Goal: Information Seeking & Learning: Learn about a topic

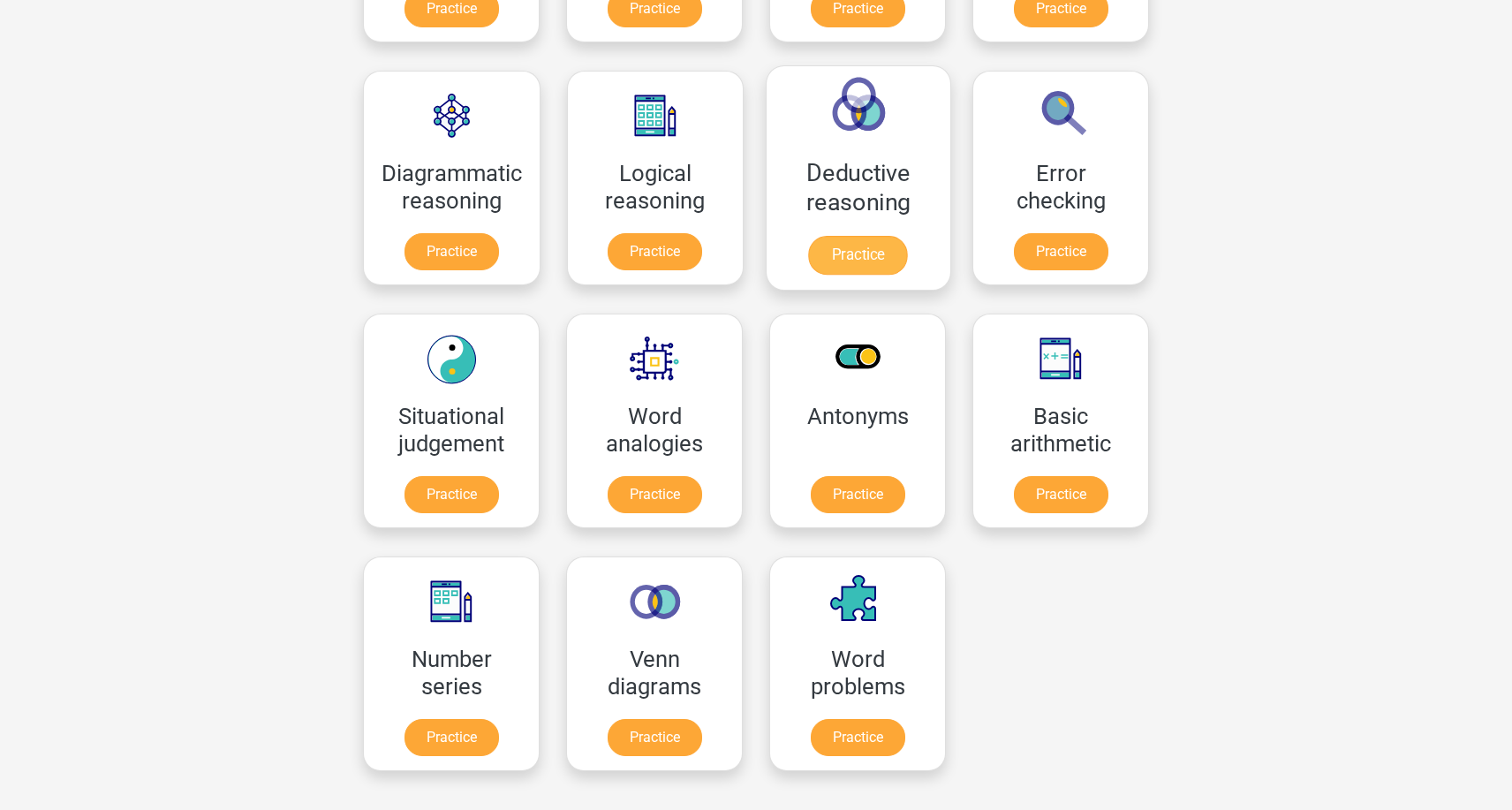
scroll to position [467, 0]
click at [1054, 479] on link "Practice" at bounding box center [1061, 498] width 99 height 39
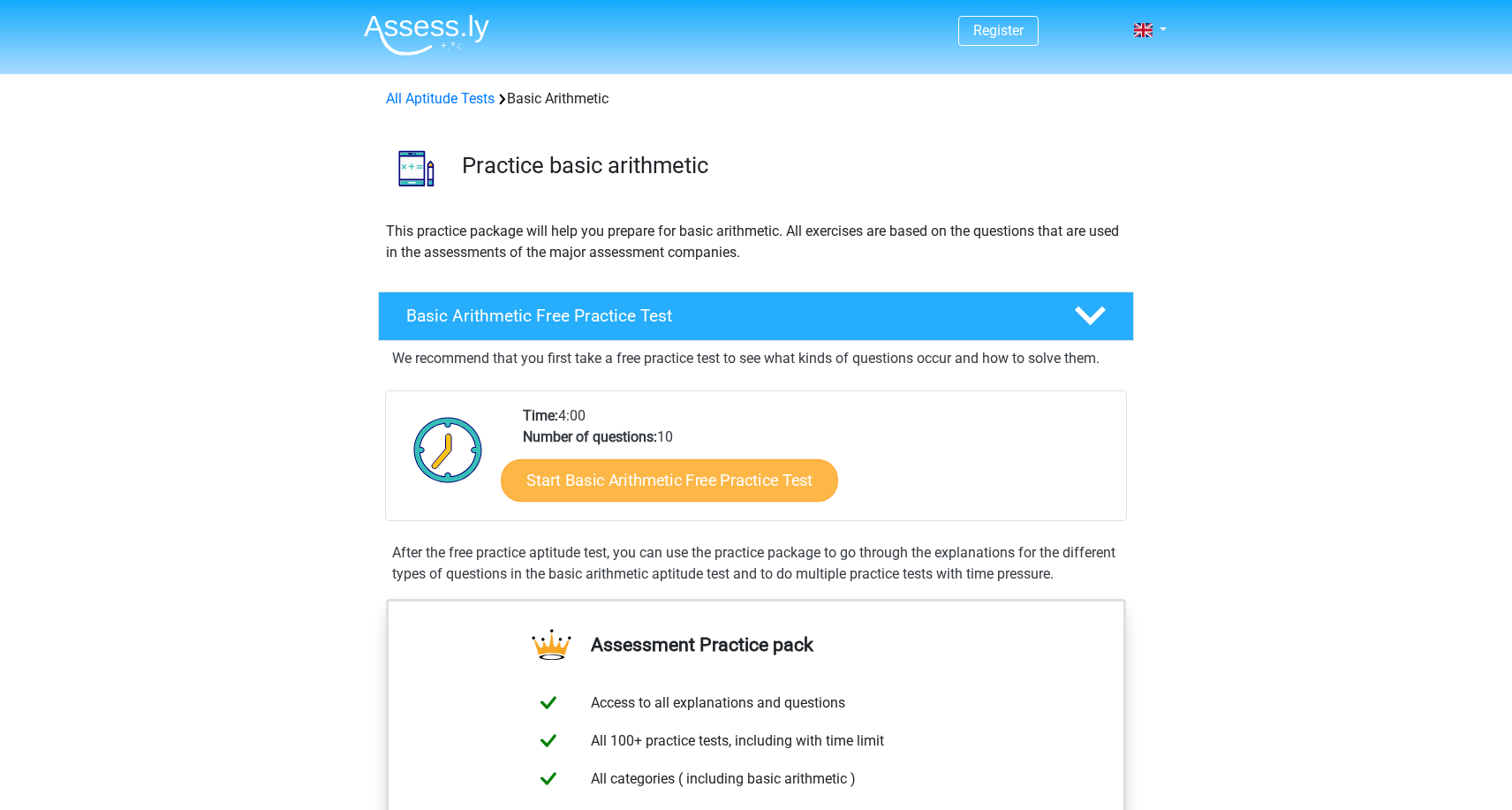
click at [780, 478] on link "Start Basic Arithmetic Free Practice Test" at bounding box center [669, 480] width 337 height 42
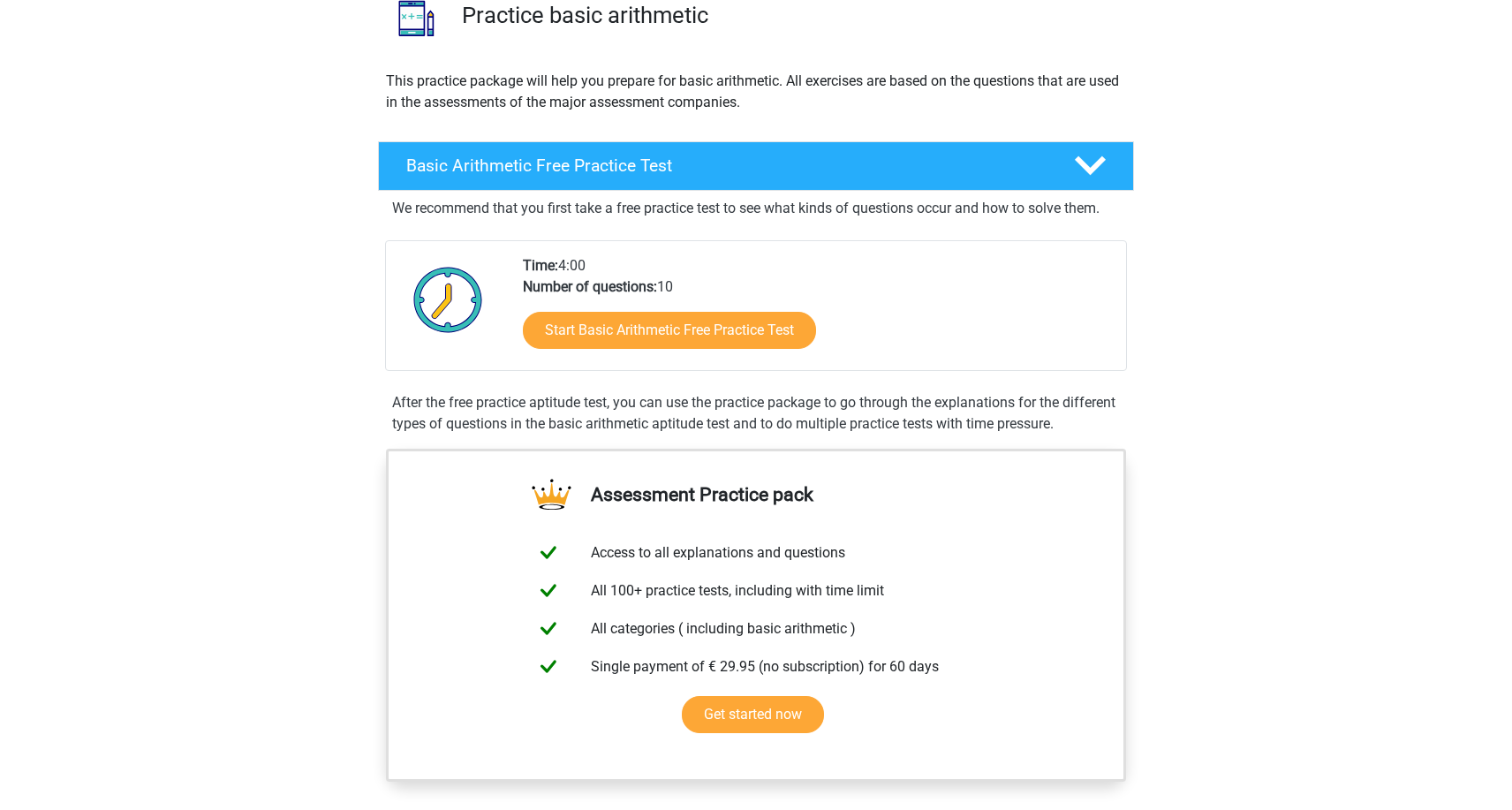
scroll to position [171, 0]
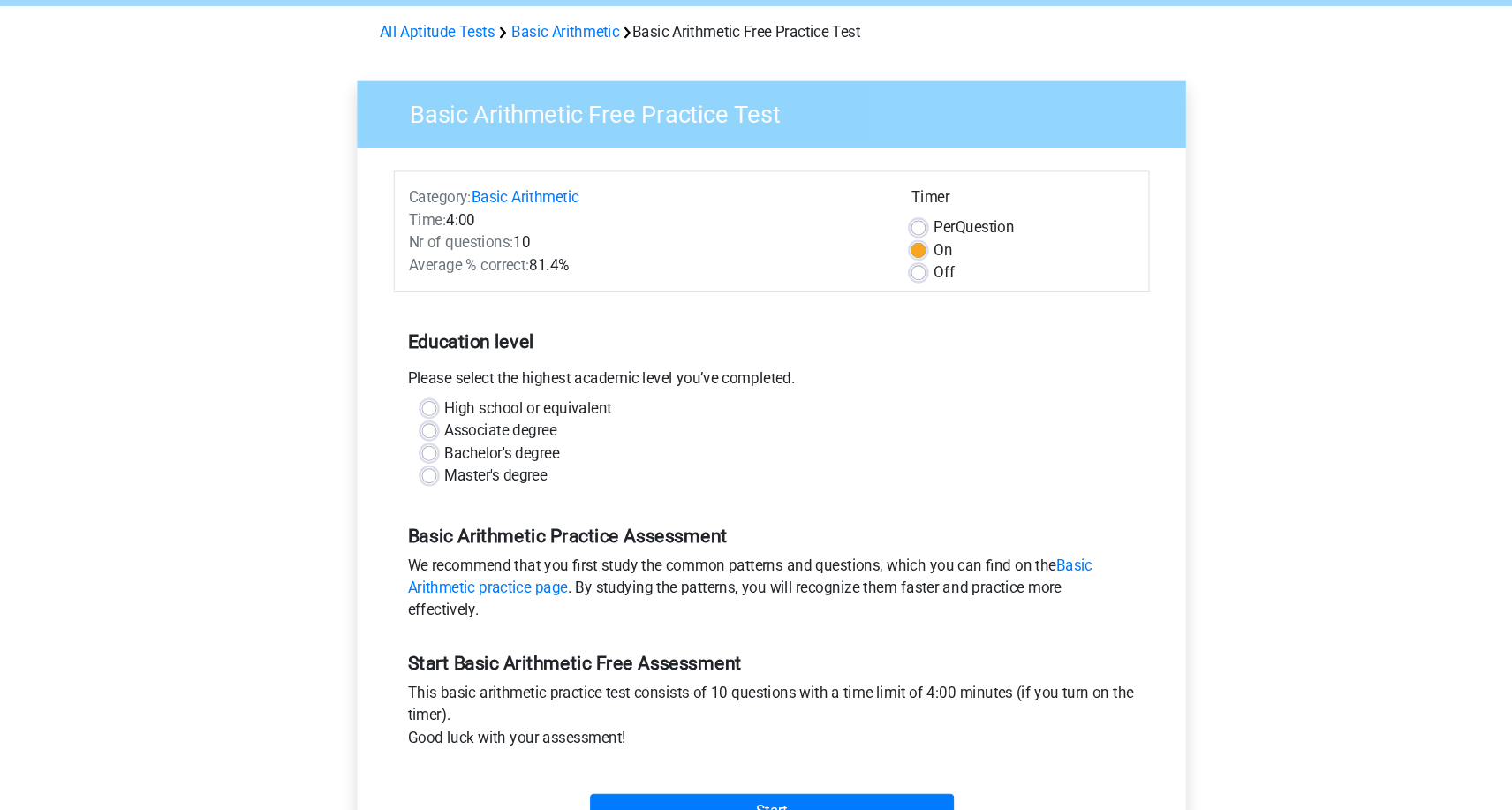
scroll to position [57, 0]
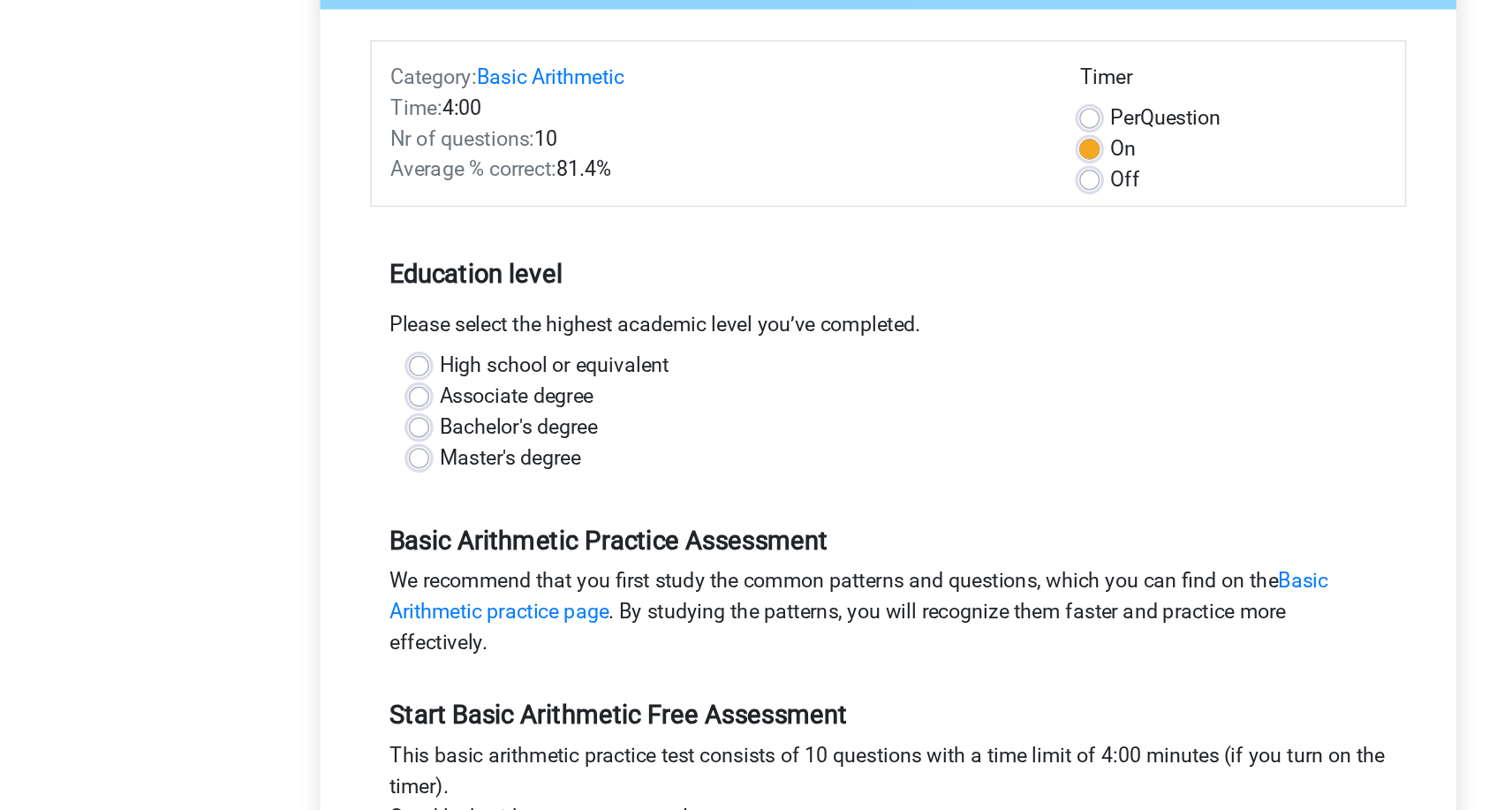
click at [447, 429] on label "Bachelor's degree" at bounding box center [501, 439] width 109 height 21
click at [426, 429] on input "Bachelor's degree" at bounding box center [433, 437] width 14 height 17
radio input "true"
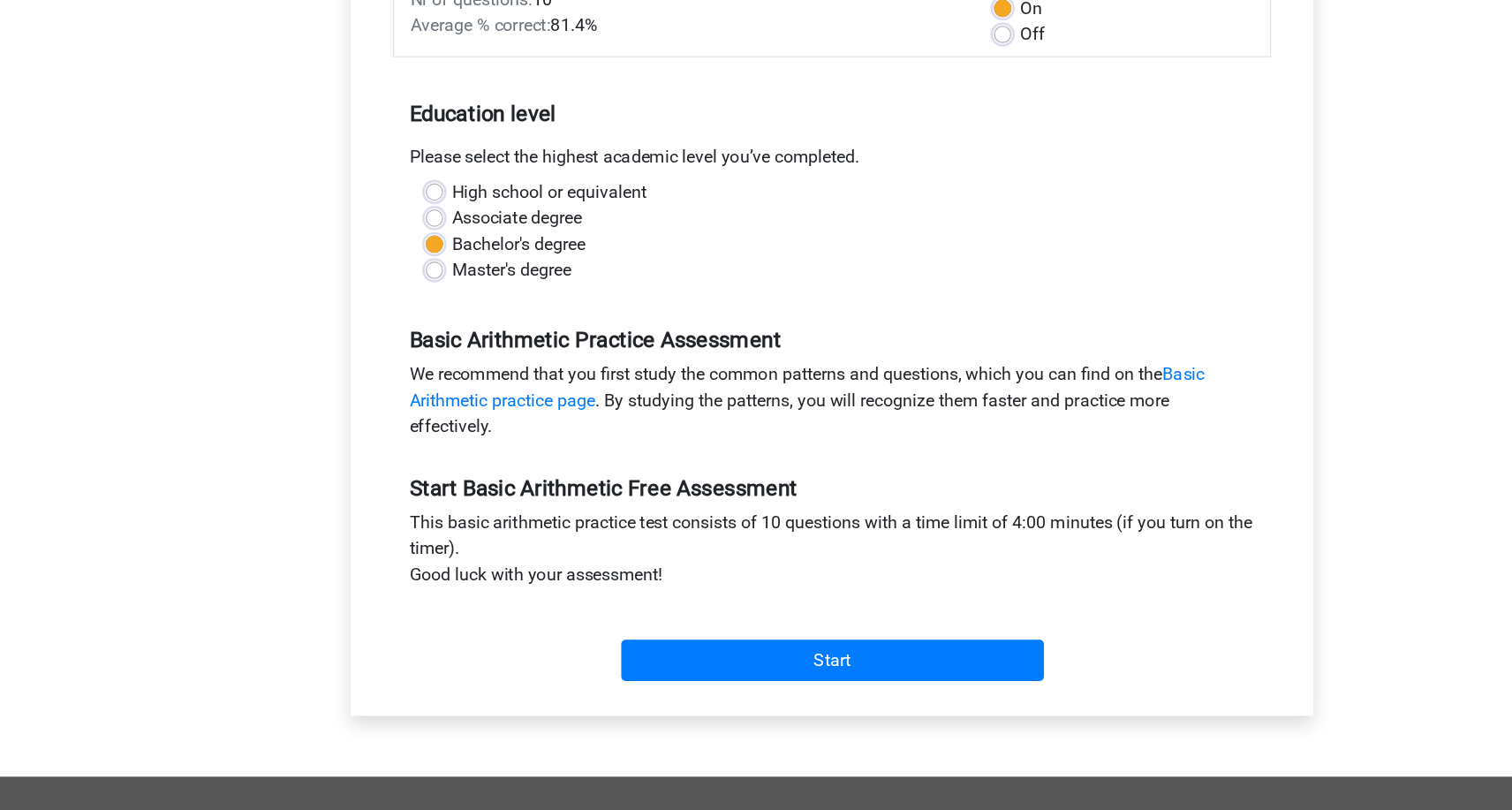
scroll to position [152, 0]
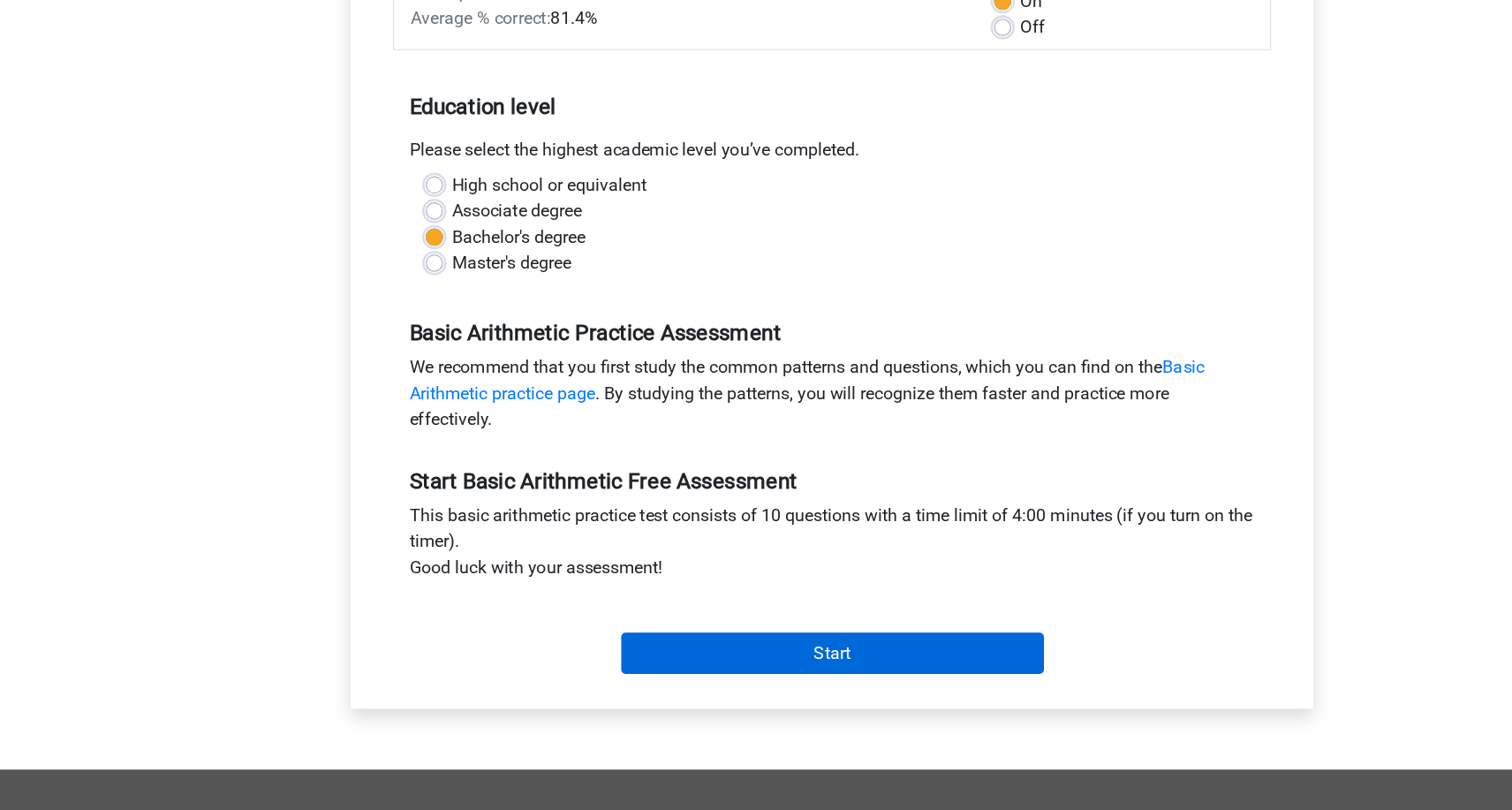
click at [585, 666] on input "Start" at bounding box center [756, 682] width 344 height 33
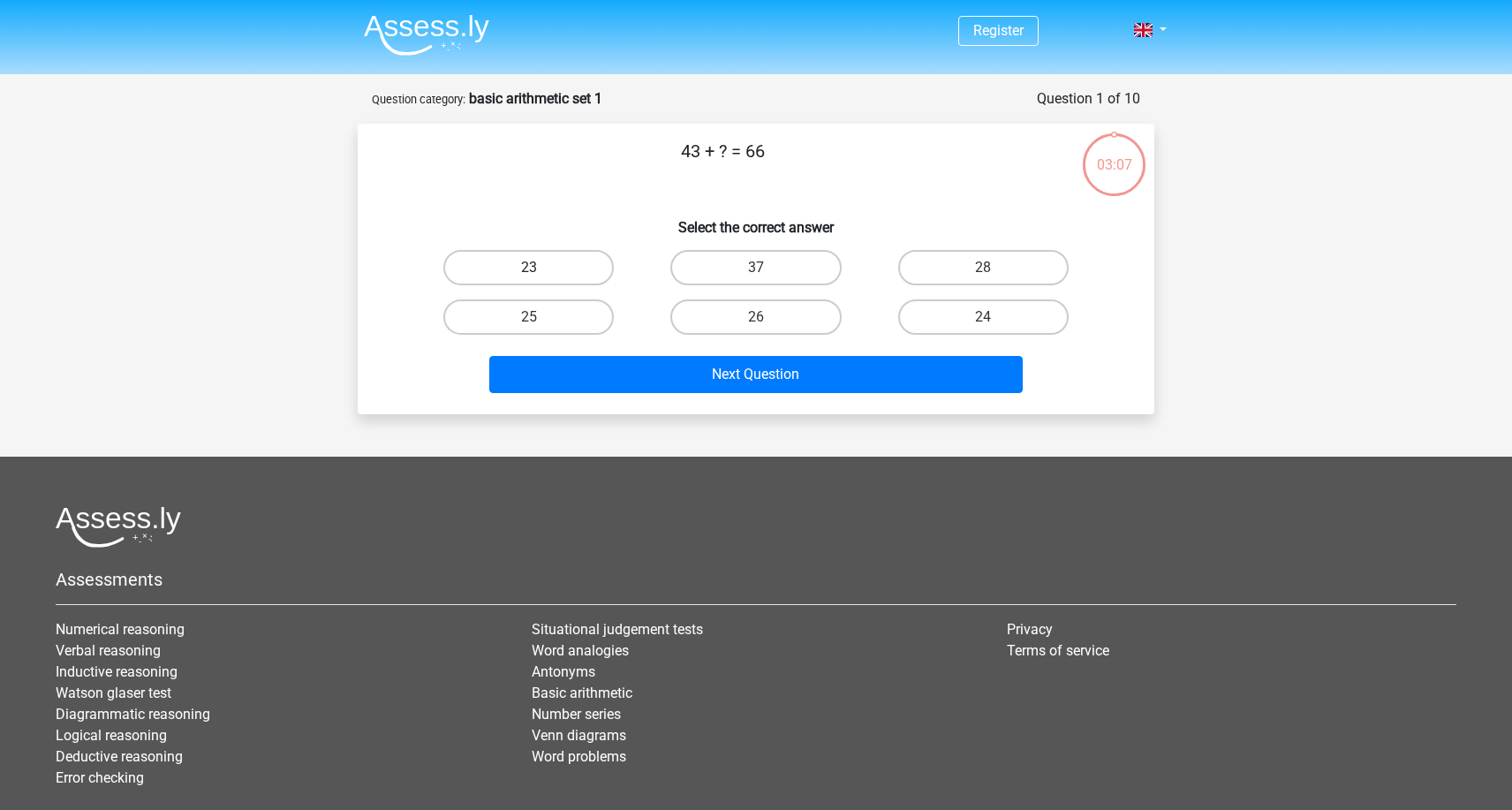
click at [545, 283] on label "23" at bounding box center [528, 267] width 171 height 35
click at [541, 279] on input "23" at bounding box center [535, 273] width 11 height 11
radio input "true"
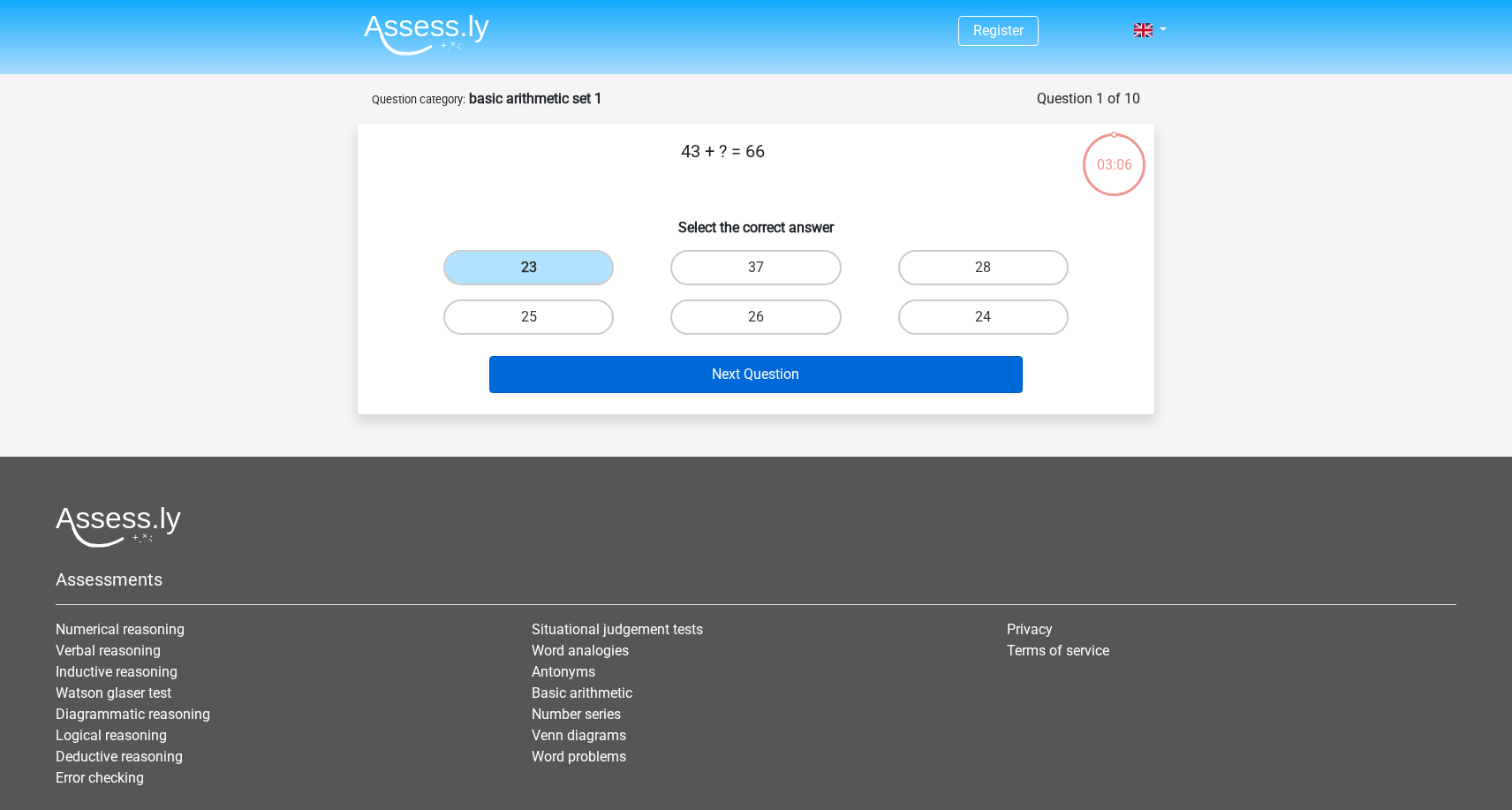
click at [611, 376] on button "Next Question" at bounding box center [756, 374] width 535 height 37
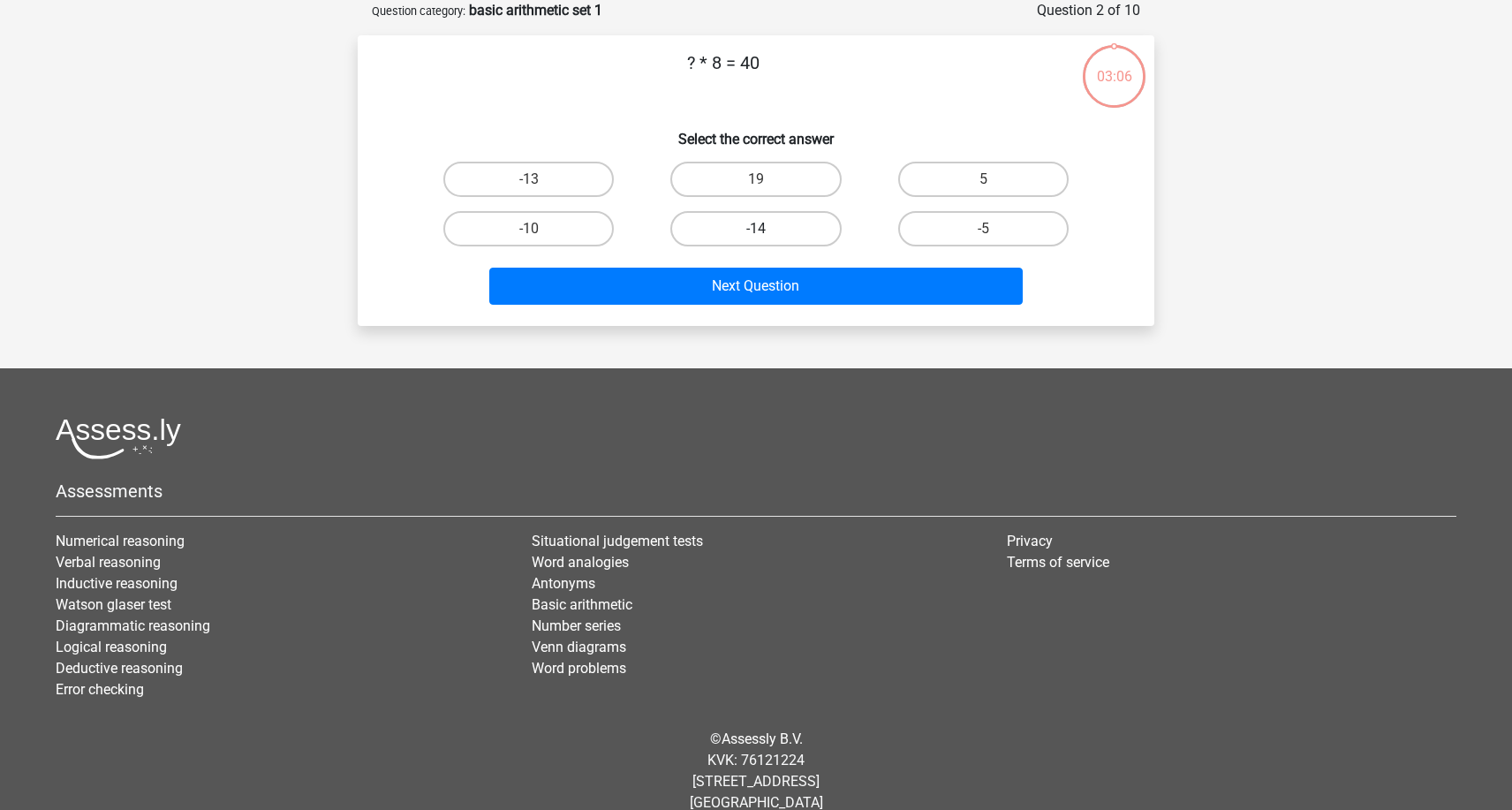
scroll to position [4, 0]
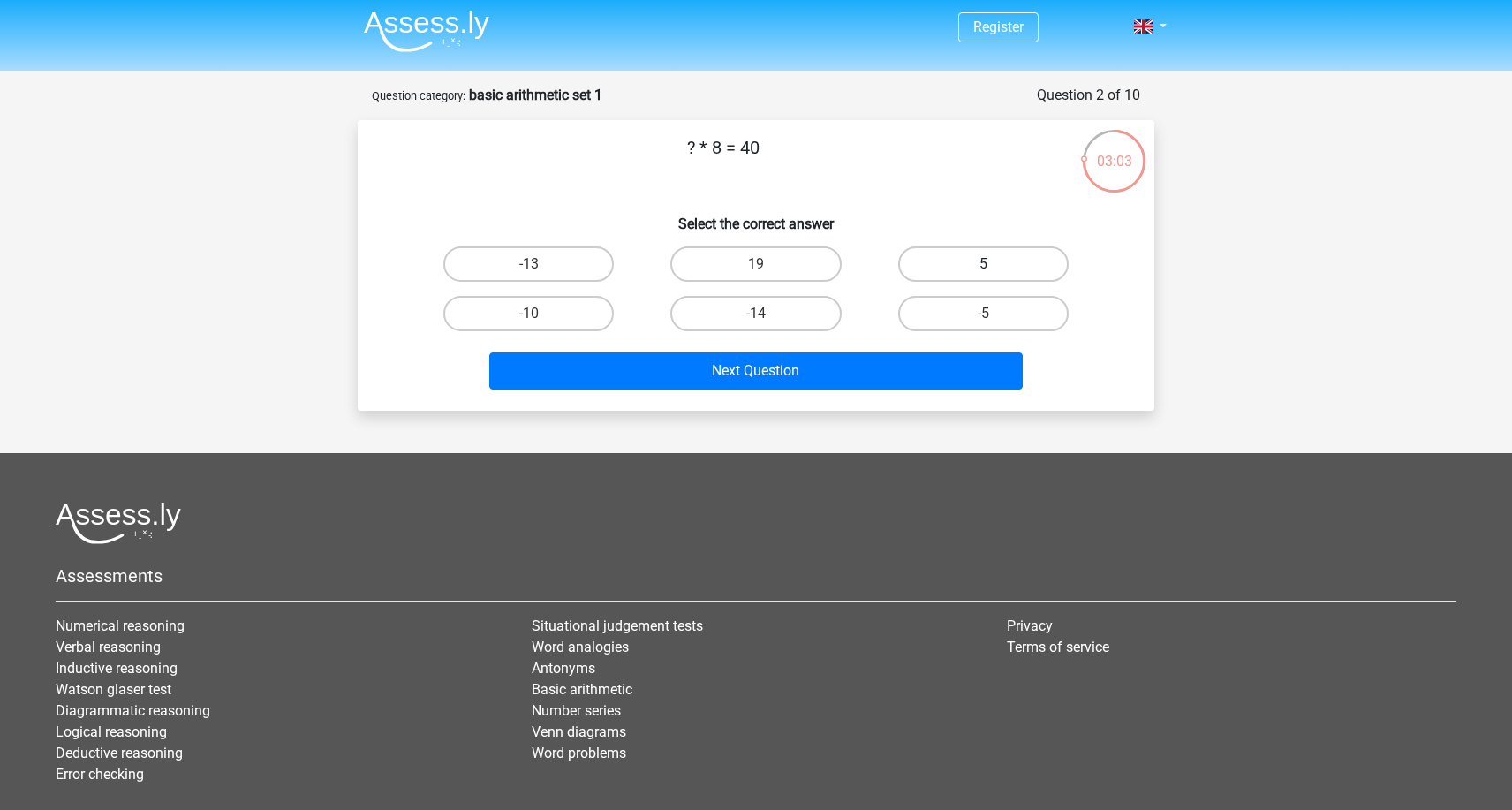
click at [962, 265] on label "5" at bounding box center [984, 264] width 171 height 35
click at [983, 265] on input "5" at bounding box center [989, 270] width 11 height 11
radio input "true"
click at [861, 394] on div "Next Question" at bounding box center [756, 374] width 682 height 44
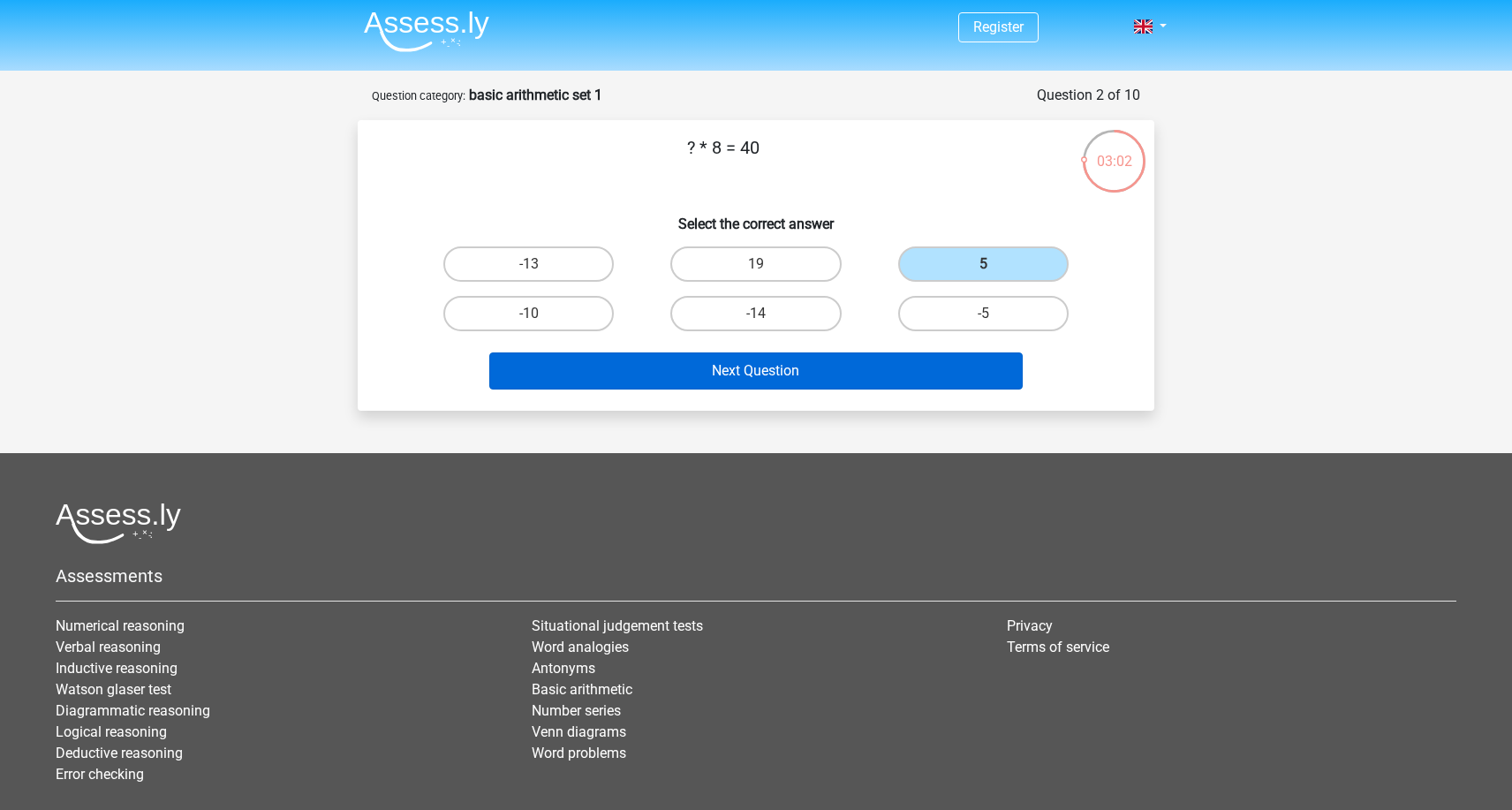
click at [846, 371] on button "Next Question" at bounding box center [756, 371] width 535 height 37
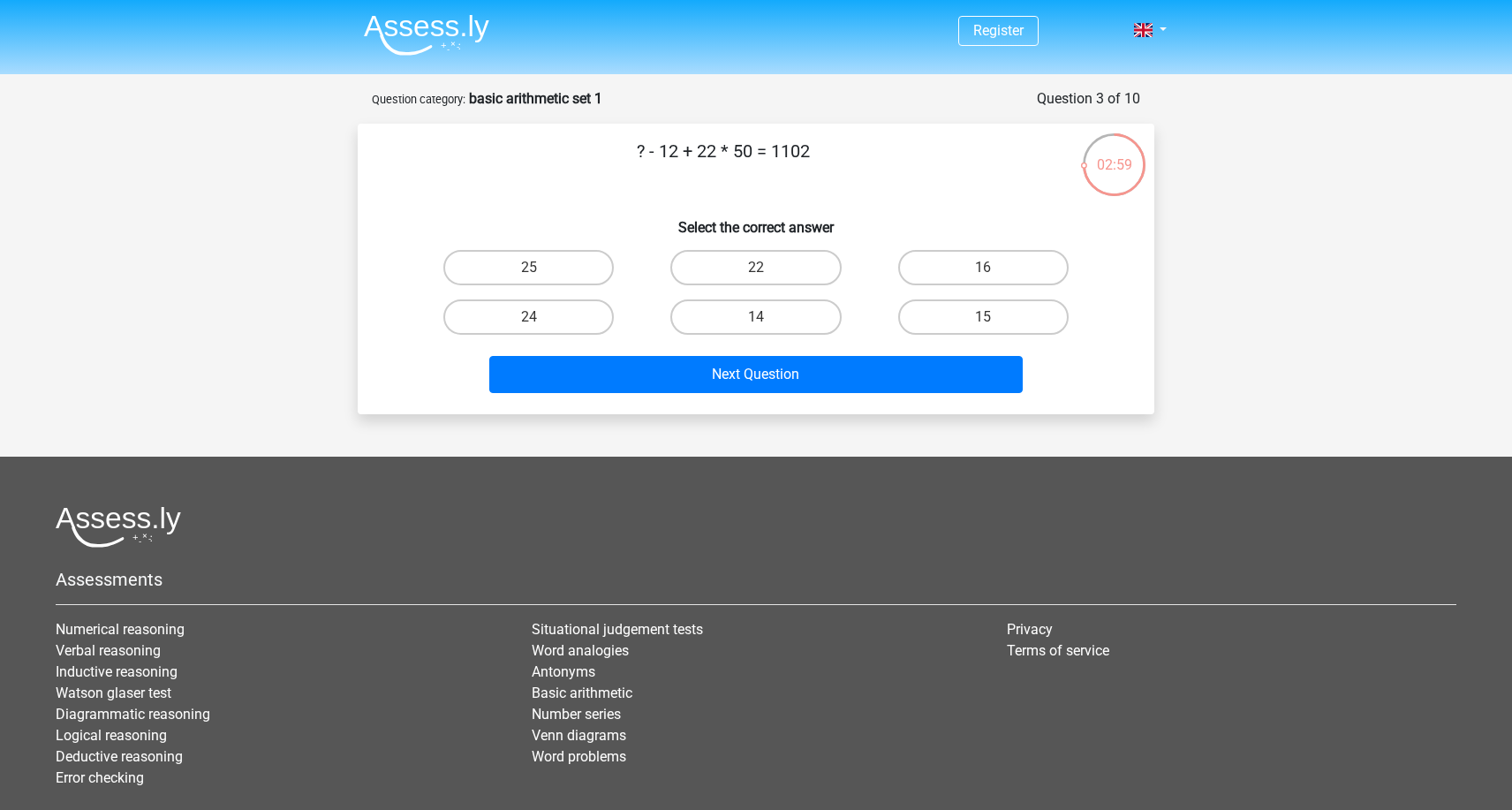
scroll to position [0, 0]
click at [772, 314] on label "14" at bounding box center [756, 317] width 171 height 35
click at [768, 317] on input "14" at bounding box center [762, 323] width 11 height 11
radio input "true"
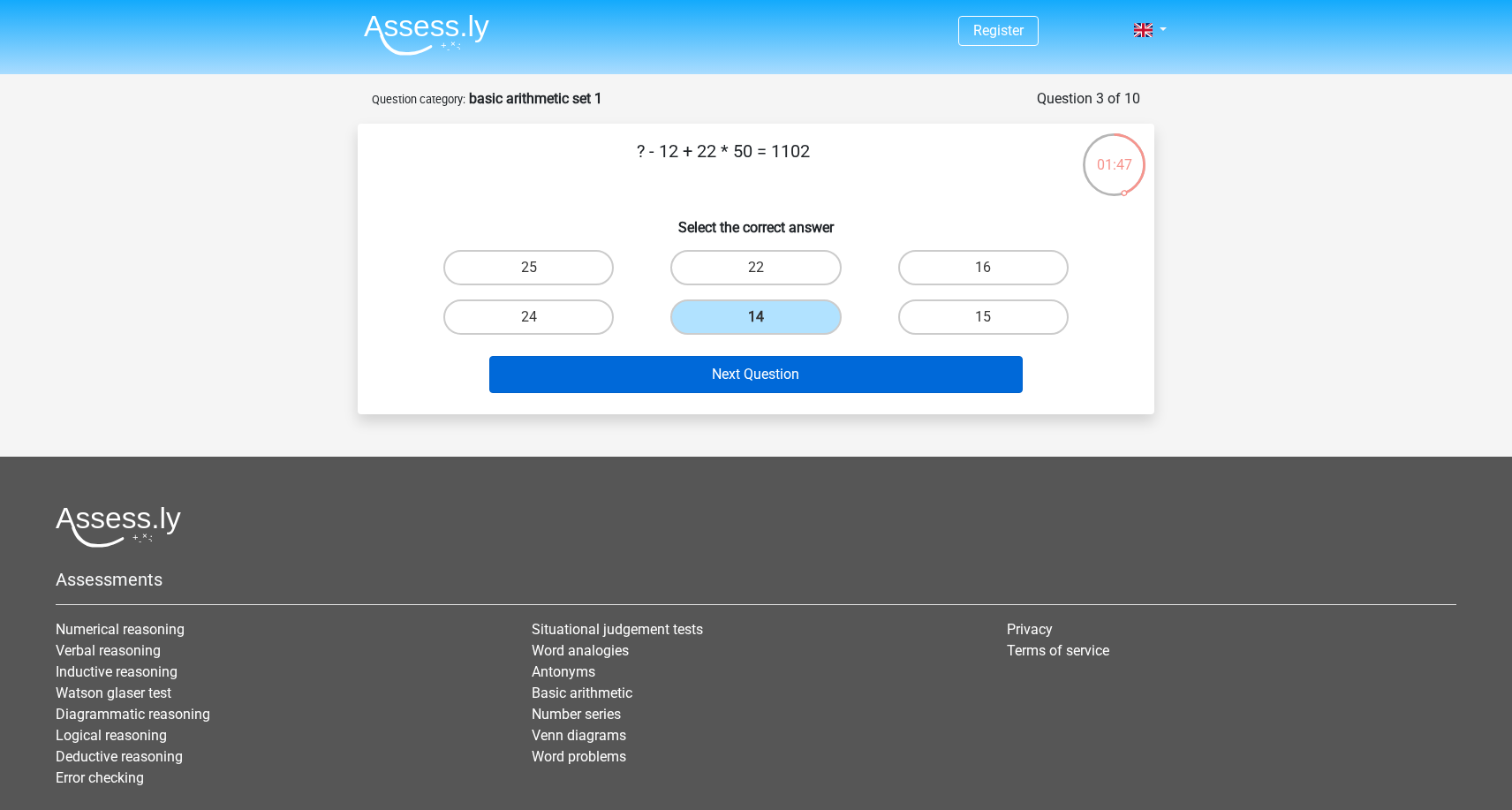
click at [780, 393] on button "Next Question" at bounding box center [756, 374] width 535 height 37
click at [723, 367] on button "Next Question" at bounding box center [756, 374] width 535 height 37
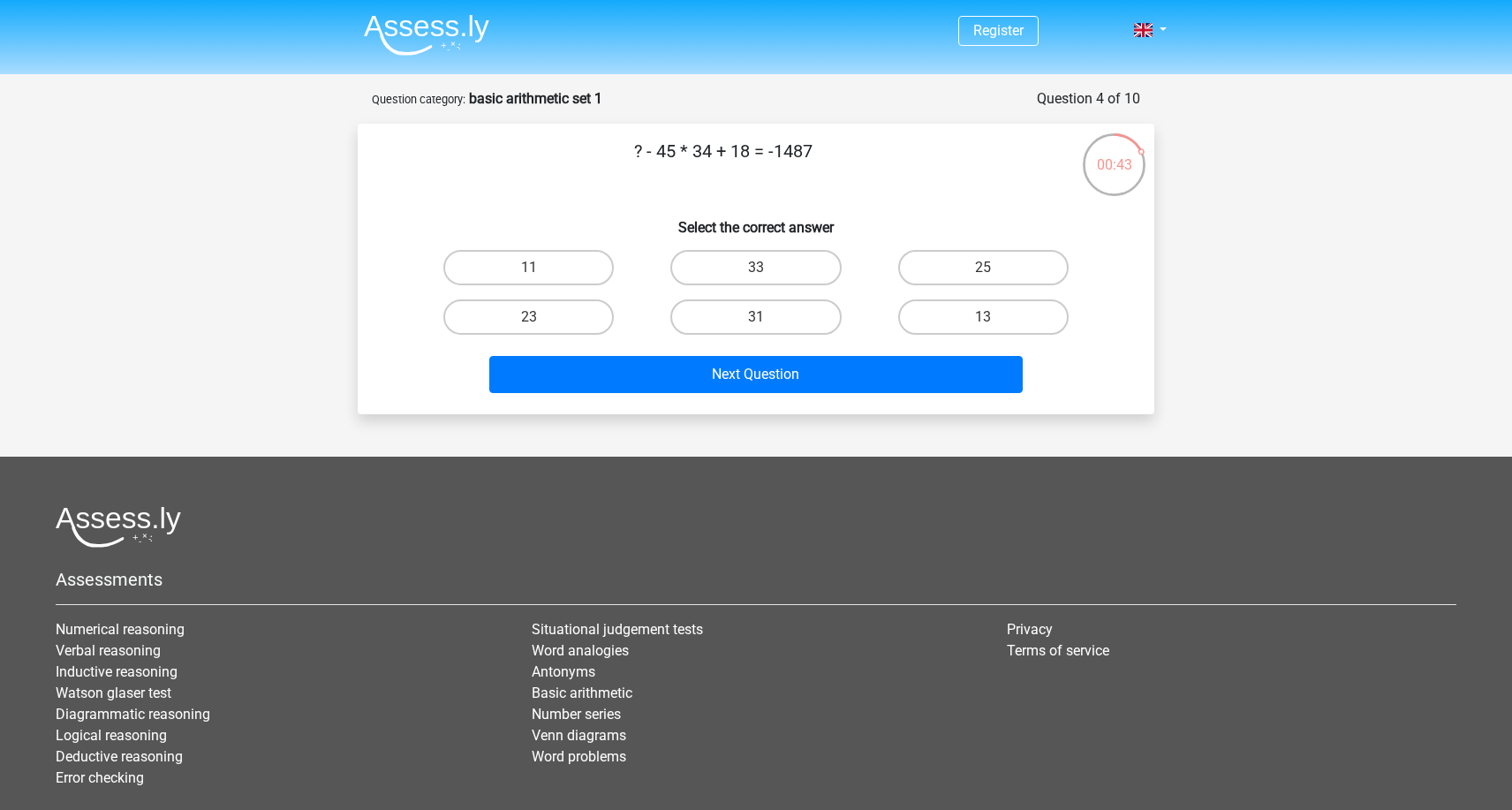
click at [760, 321] on input "31" at bounding box center [762, 323] width 11 height 11
radio input "true"
click at [794, 350] on div "Next Question" at bounding box center [756, 371] width 740 height 58
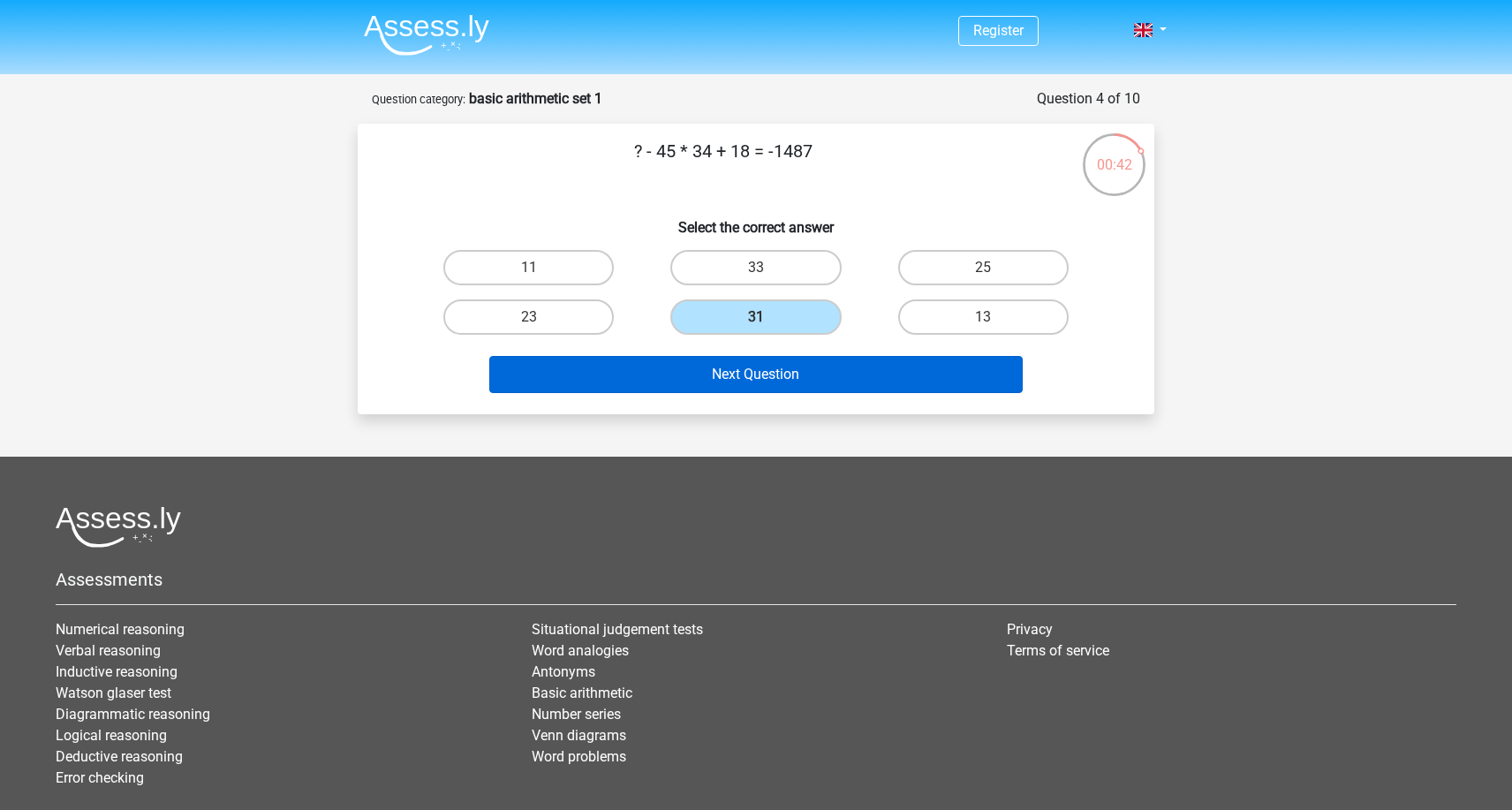
click at [794, 359] on button "Next Question" at bounding box center [756, 374] width 535 height 37
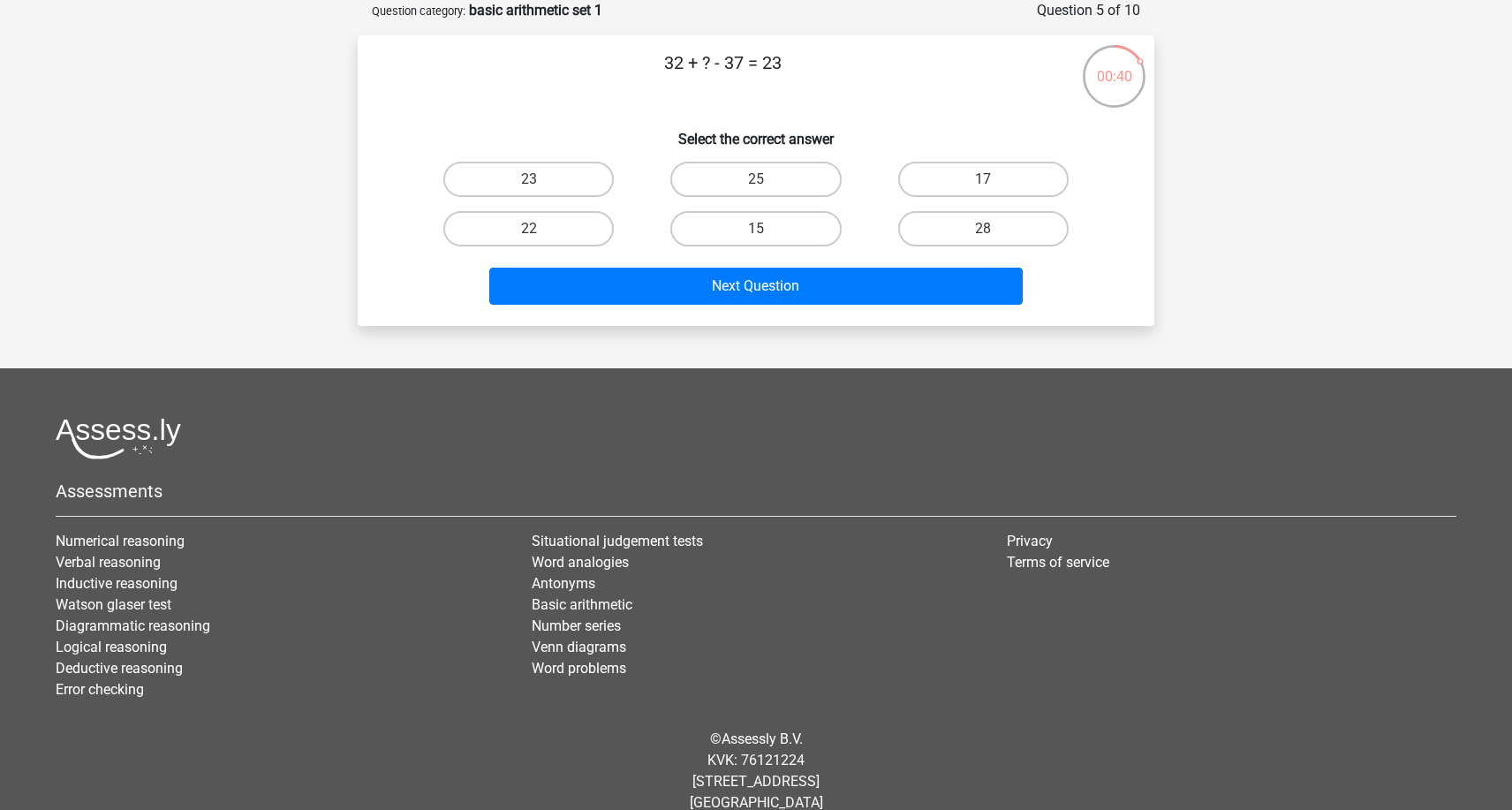
scroll to position [64, 0]
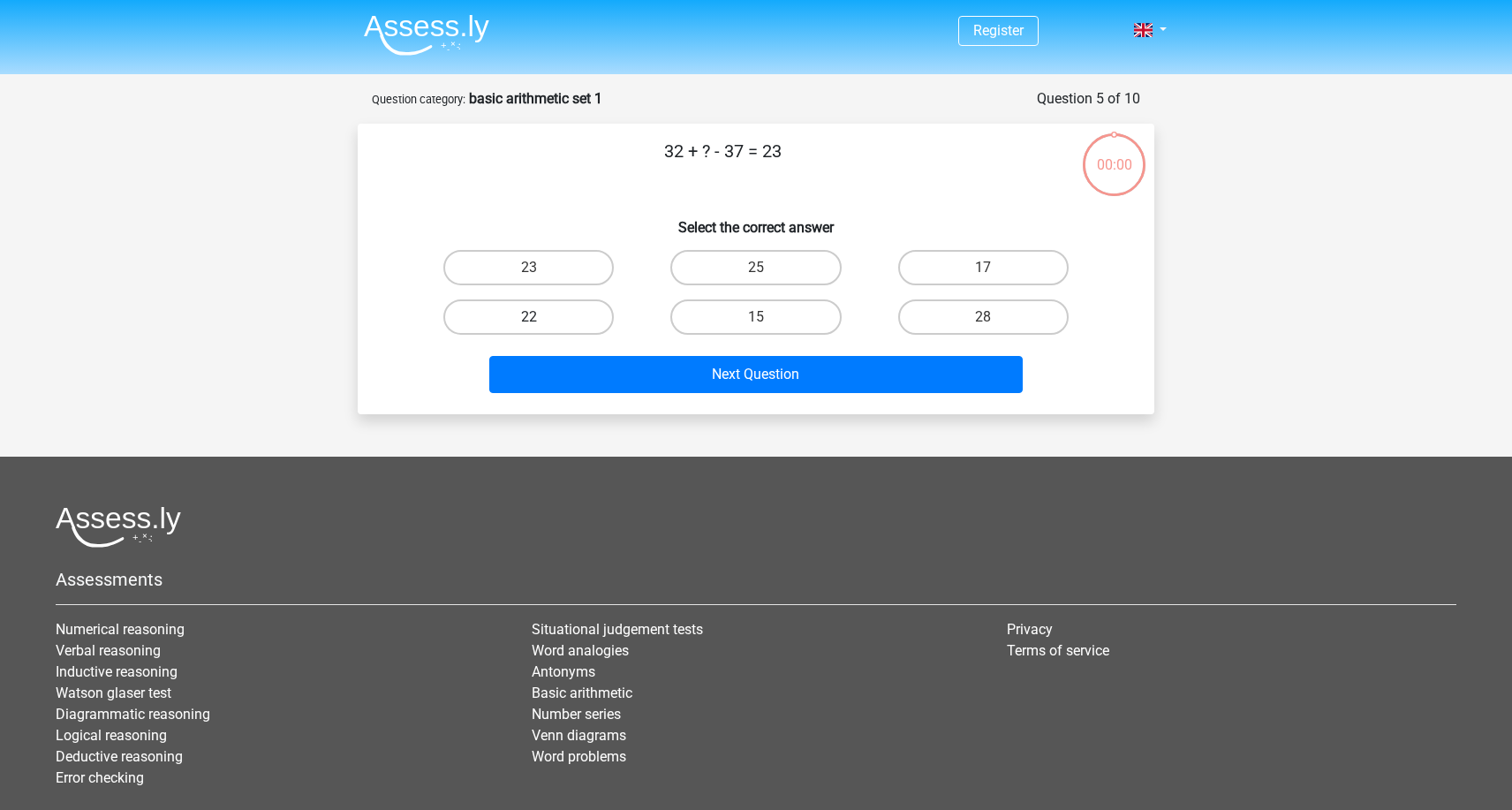
scroll to position [64, 0]
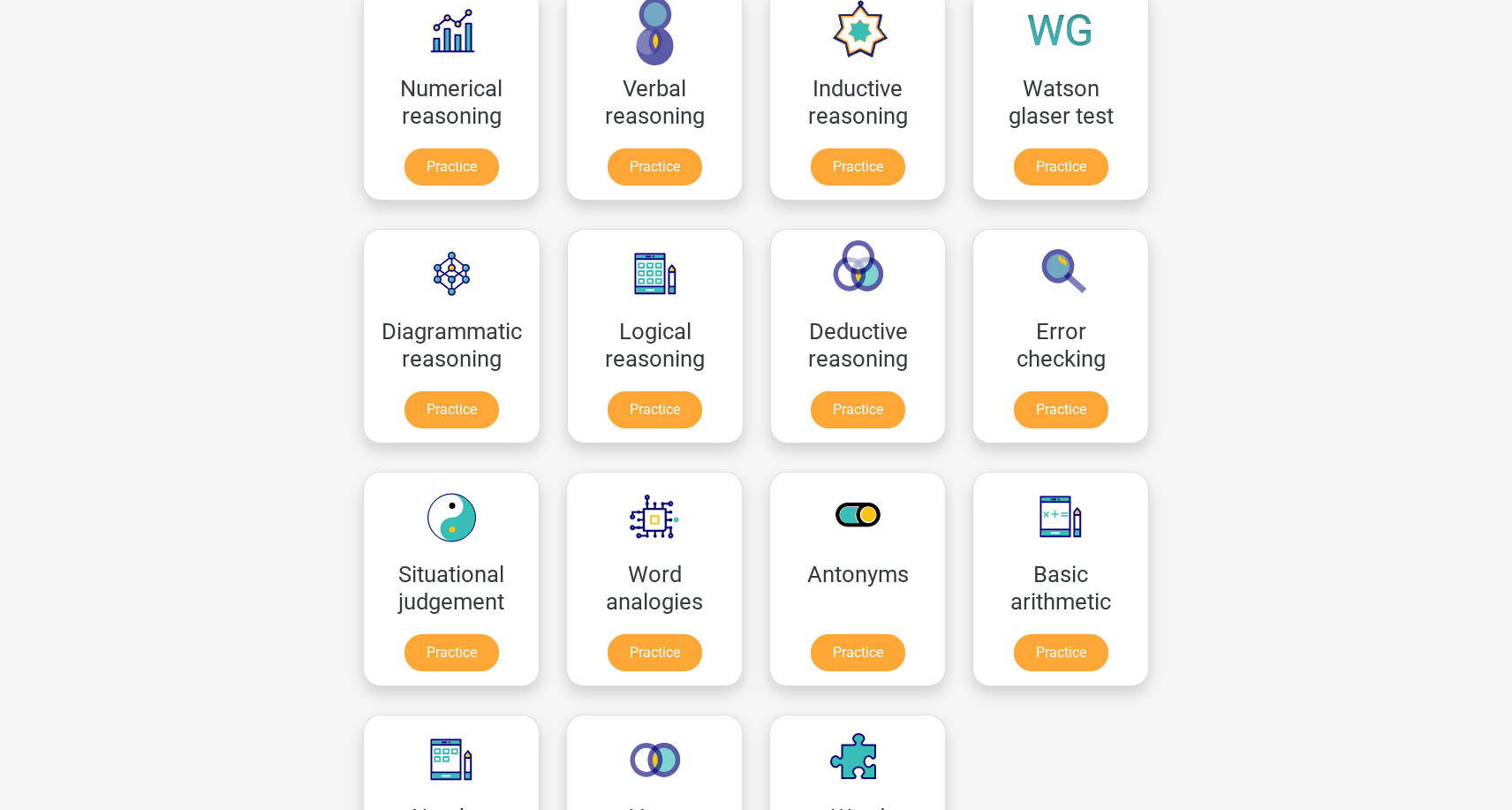
scroll to position [295, 0]
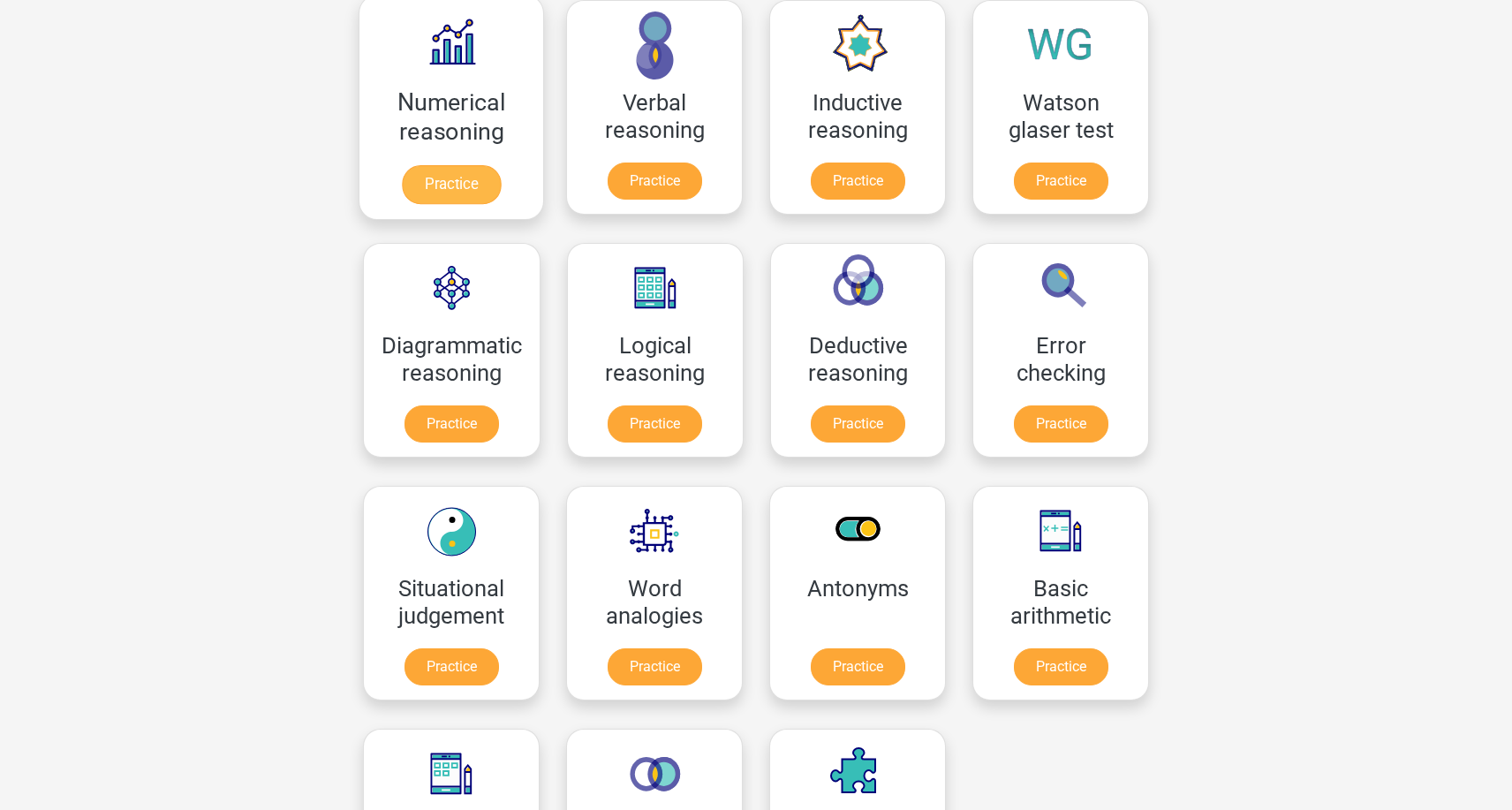
click at [500, 178] on link "Practice" at bounding box center [452, 184] width 99 height 39
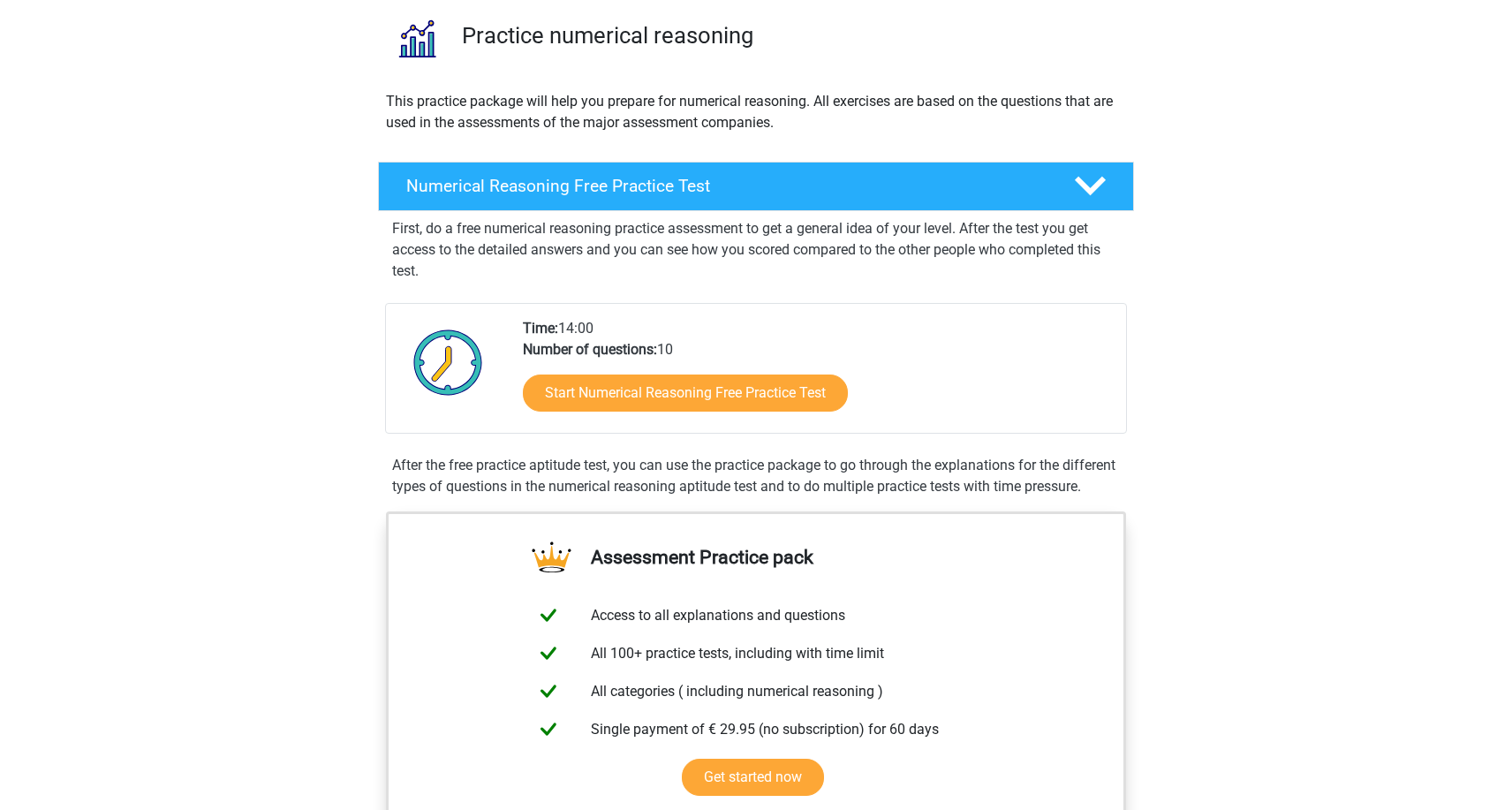
scroll to position [138, 0]
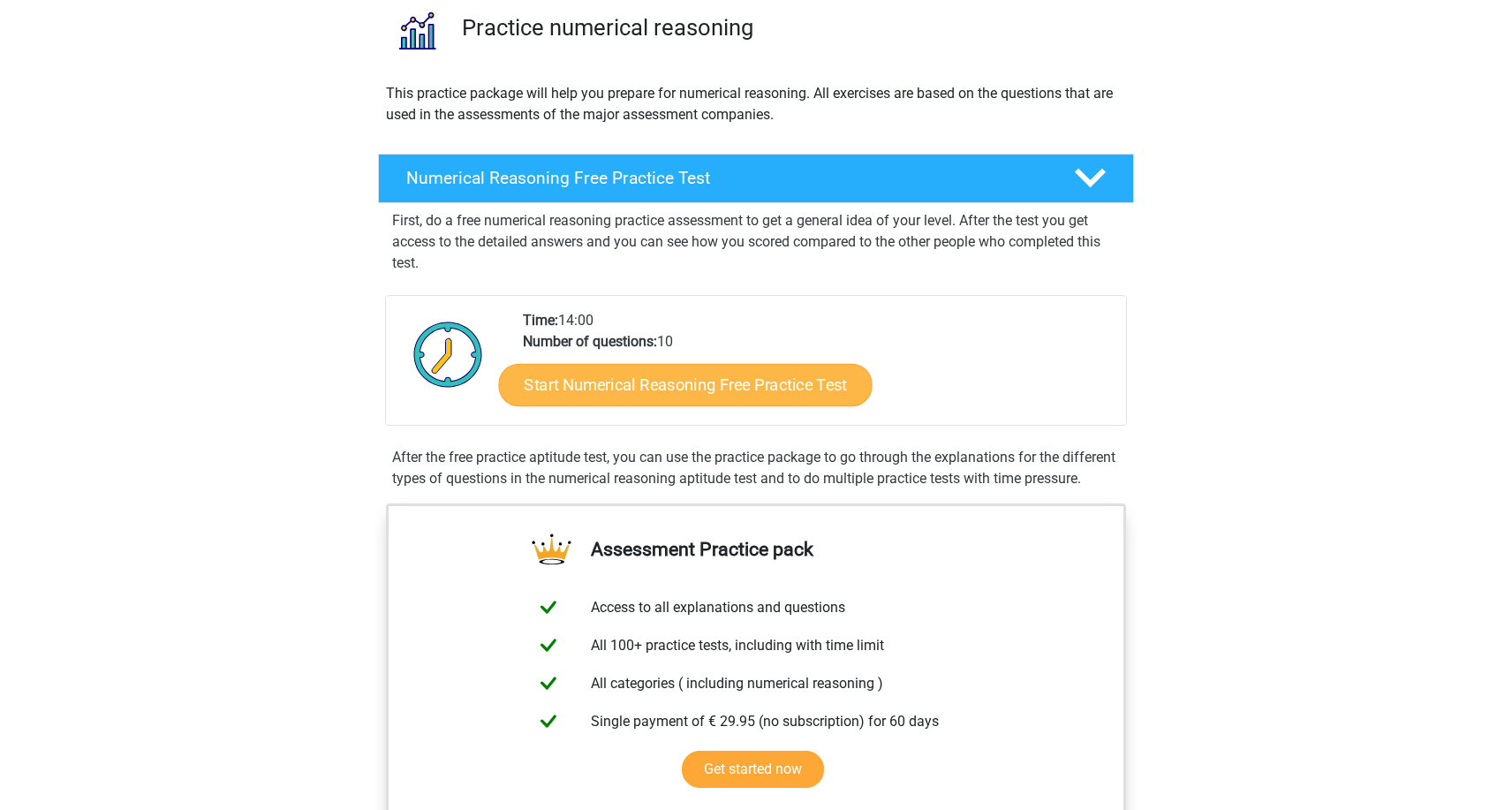
click at [642, 380] on link "Start Numerical Reasoning Free Practice Test" at bounding box center [686, 384] width 373 height 42
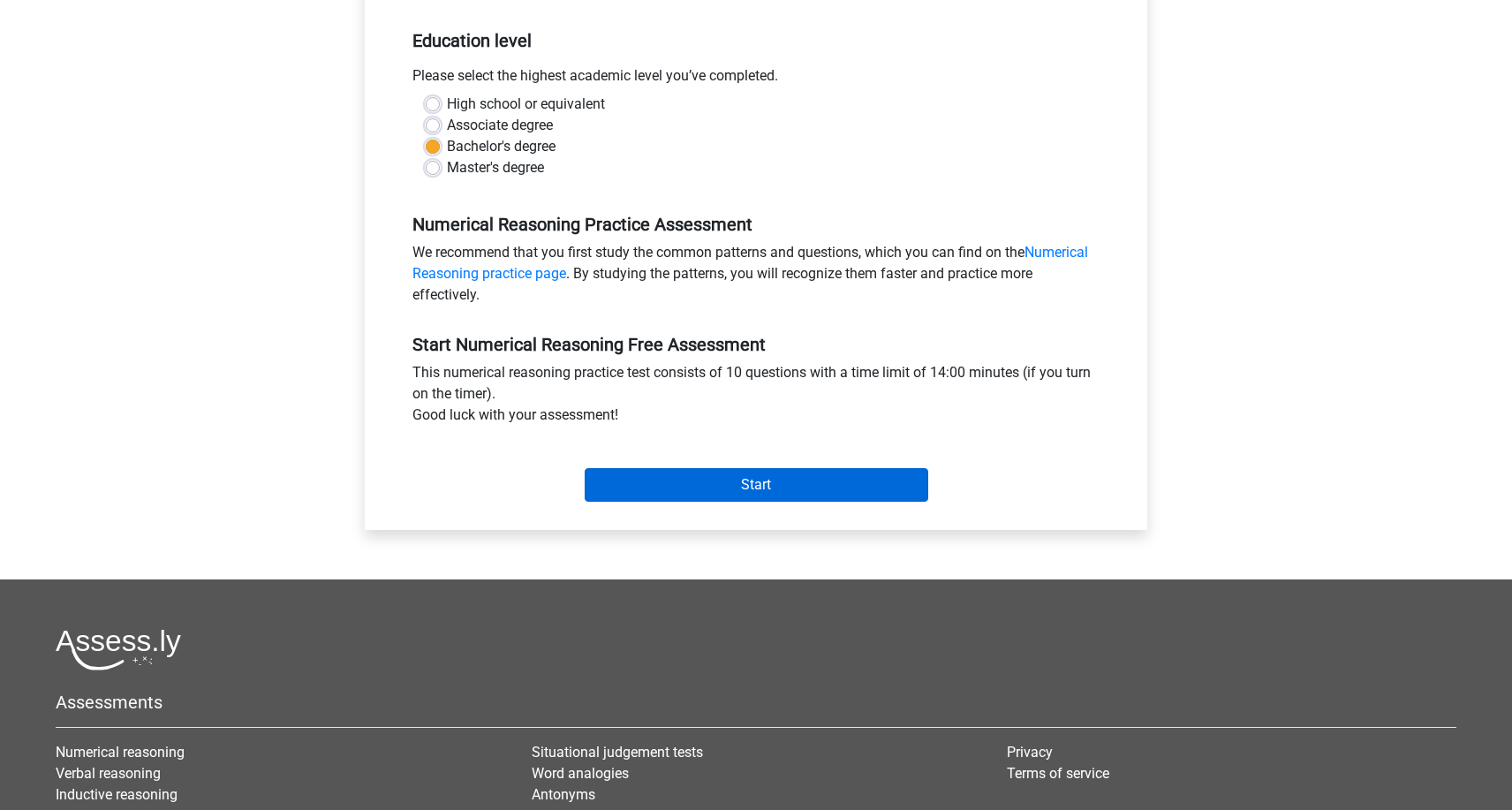
scroll to position [351, 0]
click at [696, 495] on input "Start" at bounding box center [756, 483] width 344 height 33
